Goal: Check status: Check status

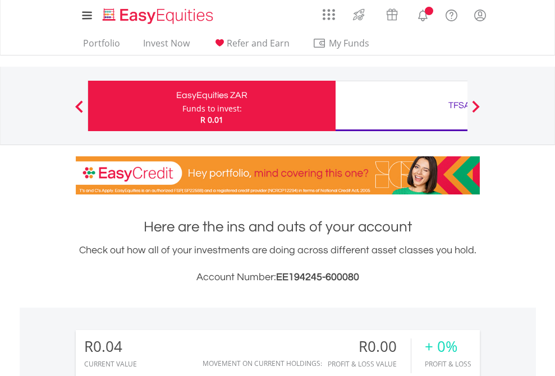
scroll to position [108, 176]
click at [182, 106] on div "Funds to invest:" at bounding box center [211, 108] width 59 height 11
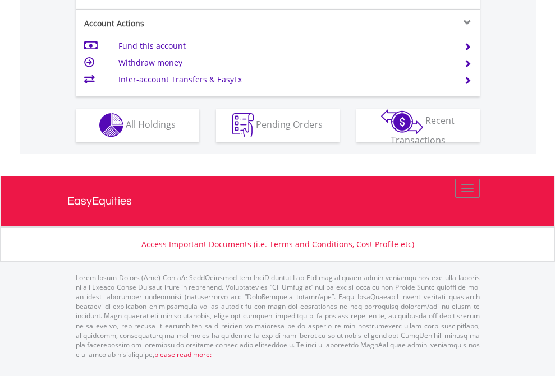
scroll to position [1049, 0]
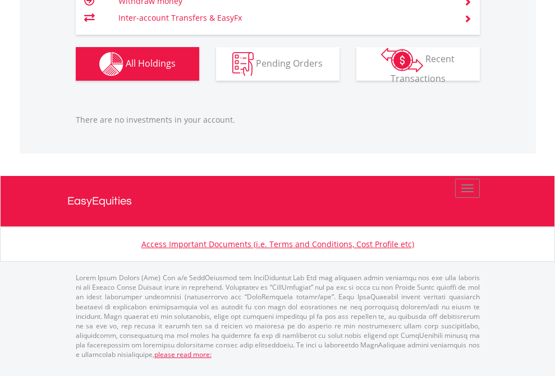
scroll to position [108, 176]
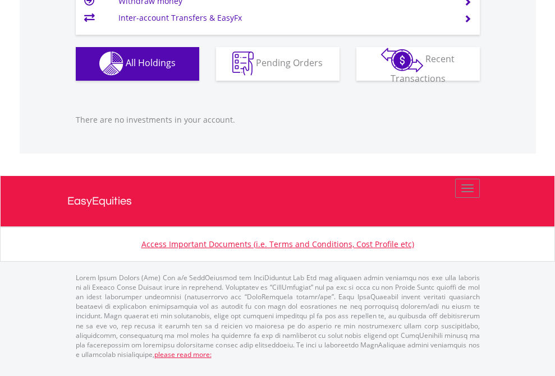
scroll to position [108, 176]
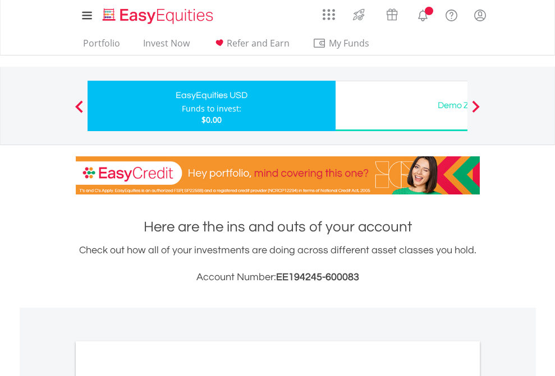
scroll to position [674, 0]
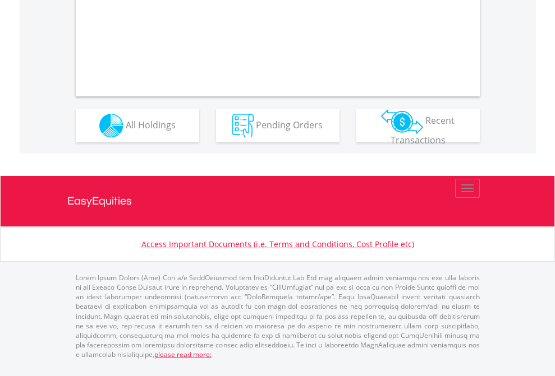
click at [126, 131] on span "All Holdings" at bounding box center [151, 124] width 50 height 12
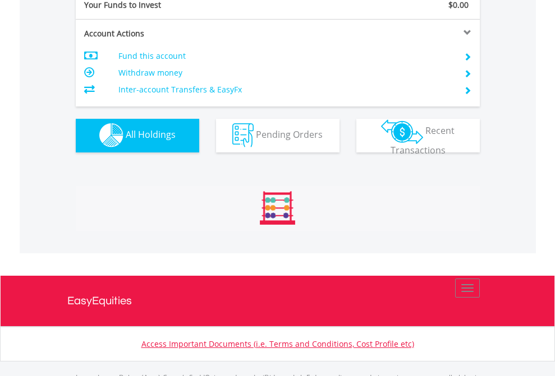
scroll to position [1110, 0]
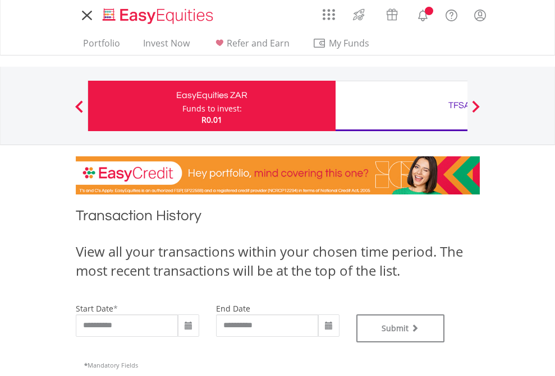
type input "**********"
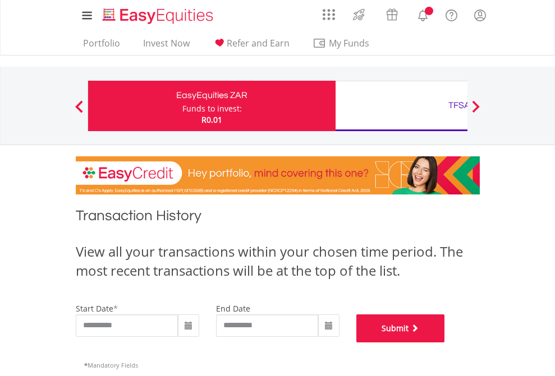
click at [445, 343] on button "Submit" at bounding box center [400, 329] width 89 height 28
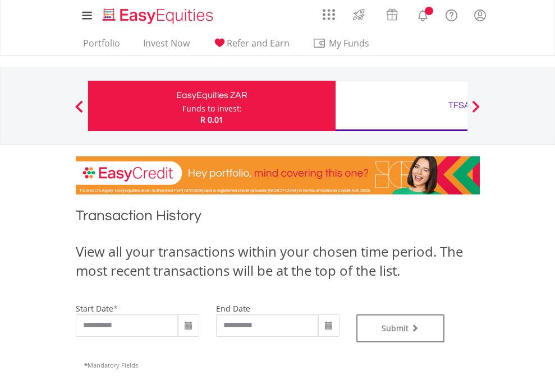
click at [401, 106] on div "TFSA" at bounding box center [459, 106] width 234 height 16
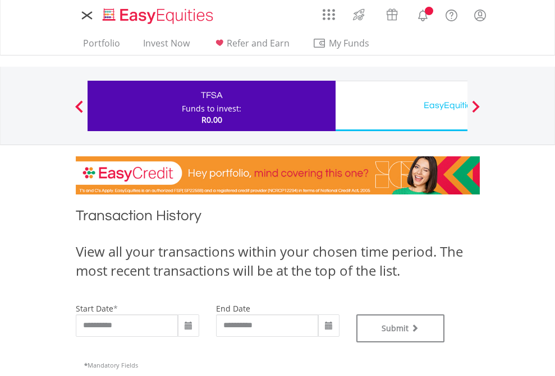
type input "**********"
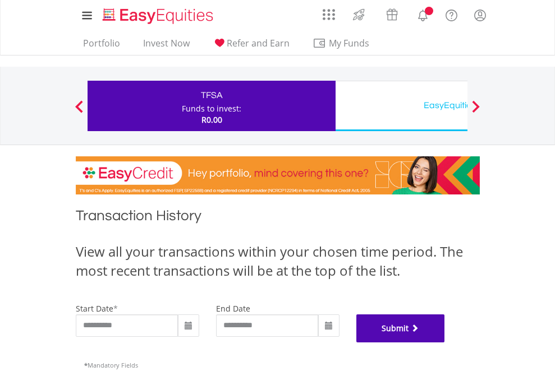
click at [445, 343] on button "Submit" at bounding box center [400, 329] width 89 height 28
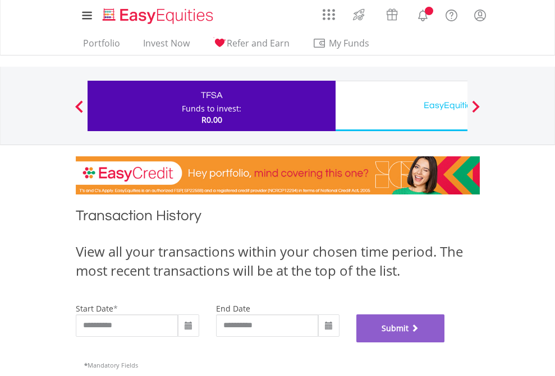
scroll to position [455, 0]
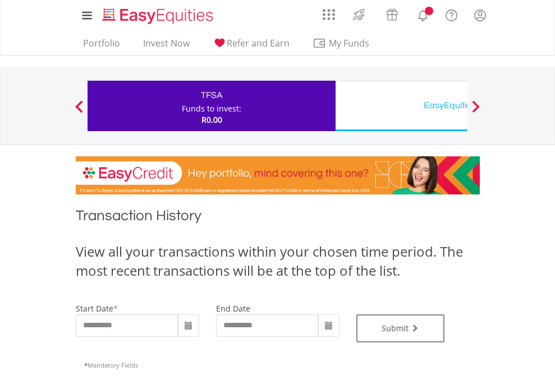
click at [401, 106] on div "EasyEquities USD" at bounding box center [459, 106] width 234 height 16
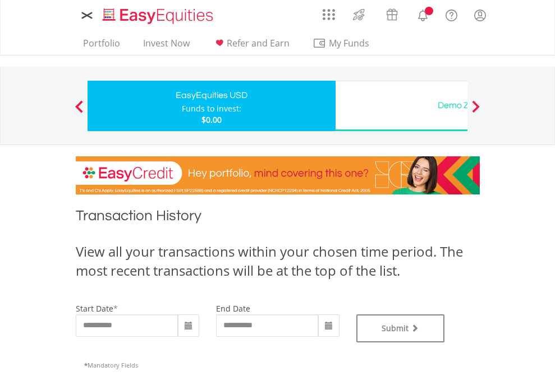
type input "**********"
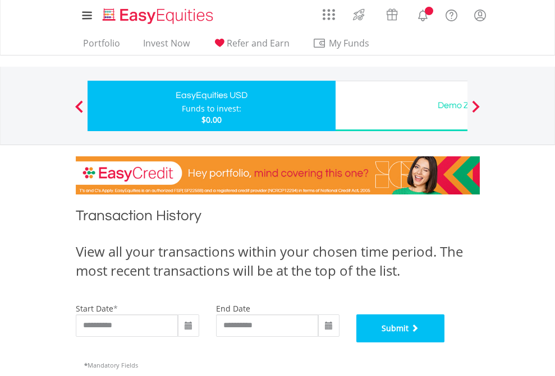
click at [445, 343] on button "Submit" at bounding box center [400, 329] width 89 height 28
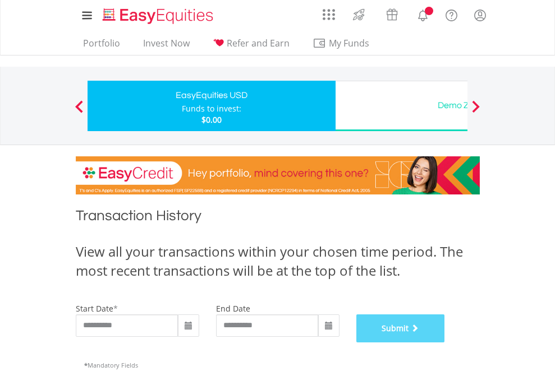
scroll to position [455, 0]
